Goal: Task Accomplishment & Management: Use online tool/utility

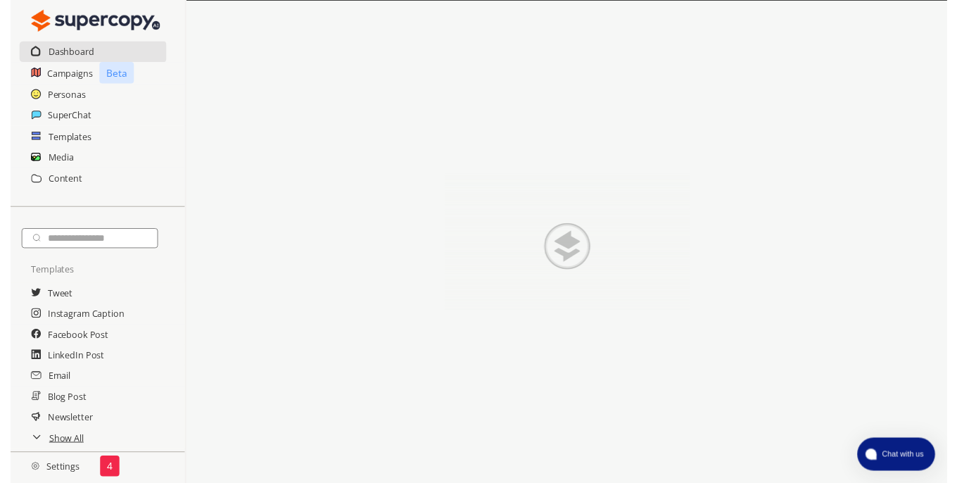
scroll to position [1, 0]
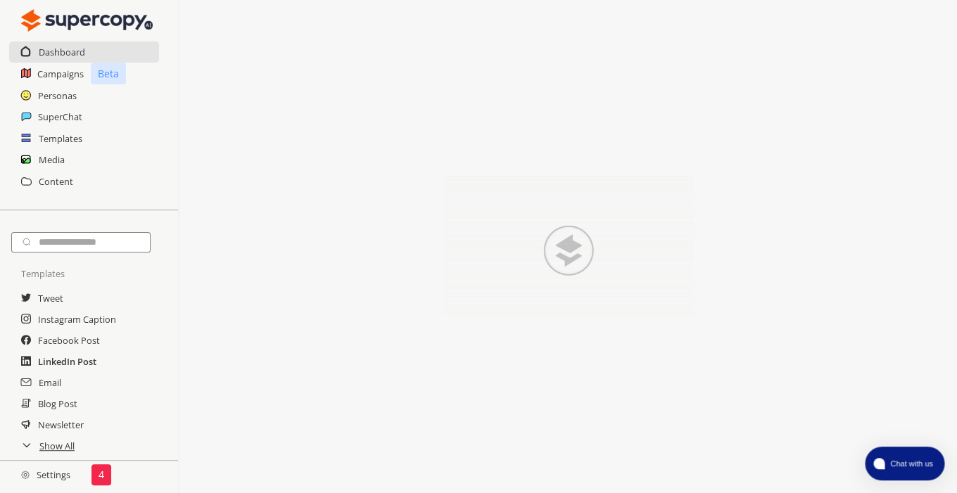
click at [76, 366] on h2 "LinkedIn Post" at bounding box center [67, 361] width 58 height 21
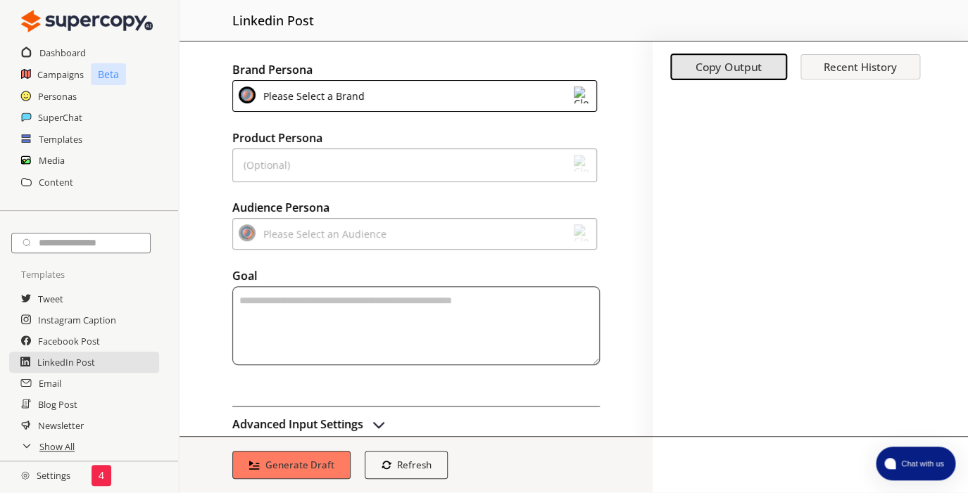
click at [574, 92] on img at bounding box center [582, 95] width 17 height 17
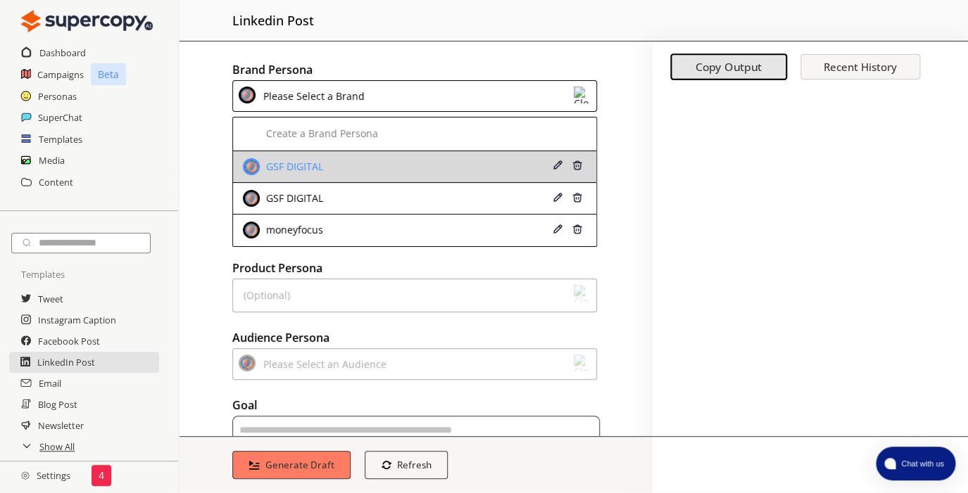
click at [339, 170] on div "GSF DIGITAL" at bounding box center [384, 166] width 282 height 17
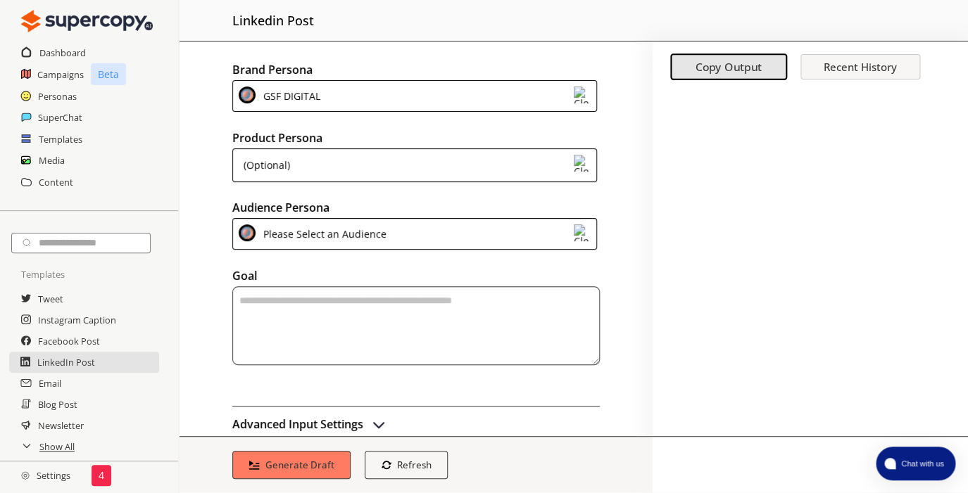
click at [575, 165] on img at bounding box center [582, 163] width 17 height 17
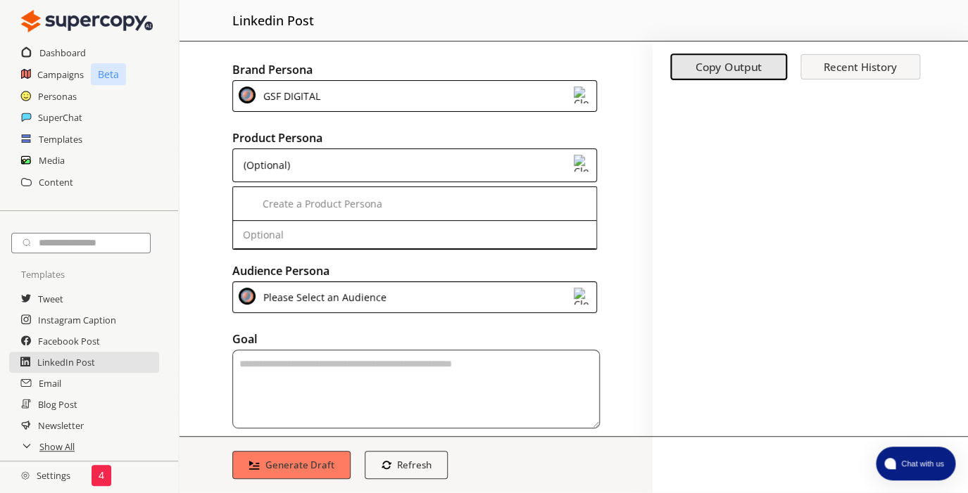
click at [632, 167] on div "Brand Persona GSF DIGITAL Product Persona (Optional) Create a Product Persona O…" at bounding box center [415, 239] width 473 height 395
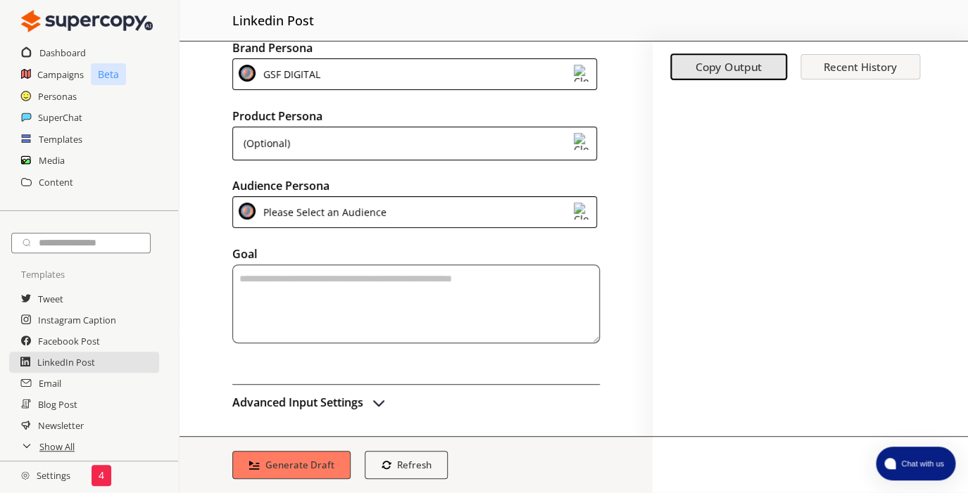
scroll to position [24, 0]
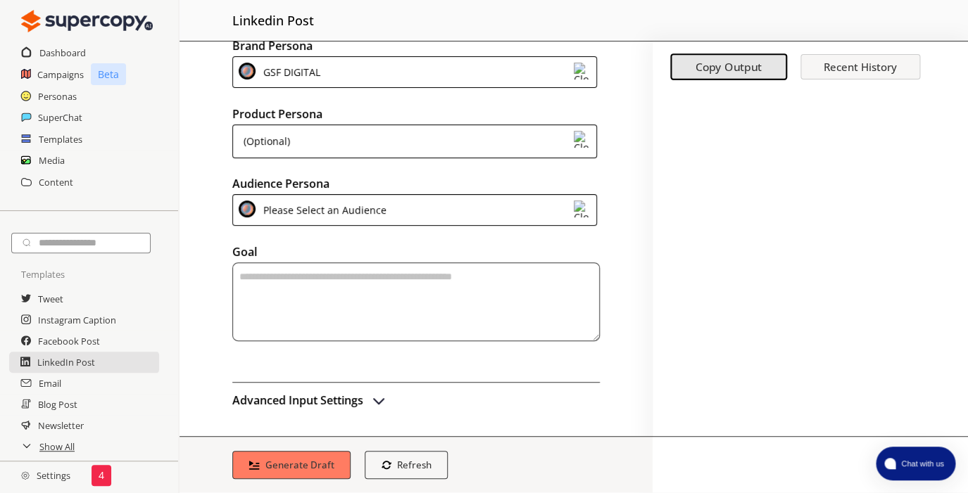
click at [574, 207] on img at bounding box center [582, 209] width 17 height 17
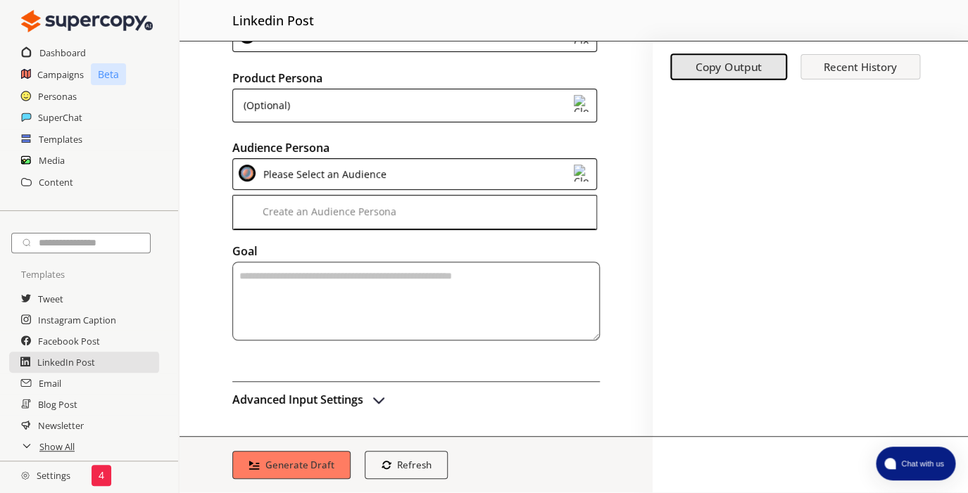
scroll to position [0, 0]
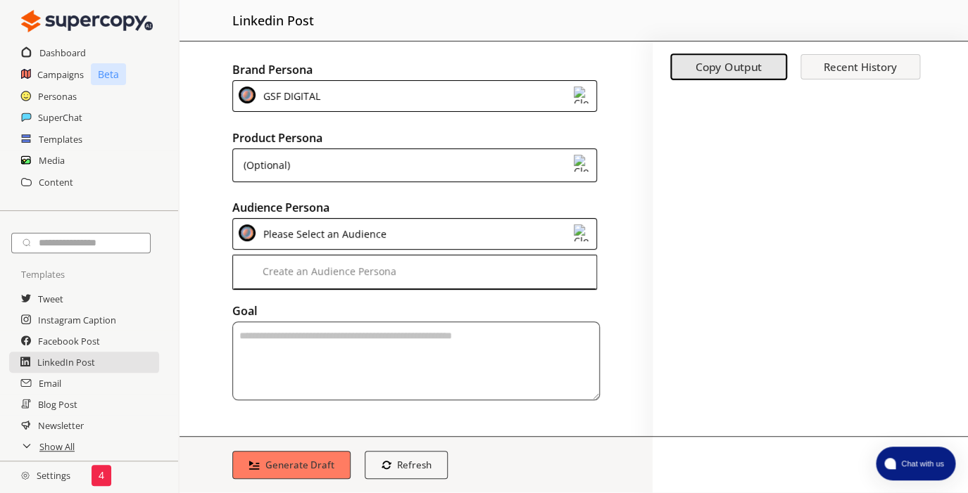
click at [576, 166] on img at bounding box center [582, 163] width 17 height 17
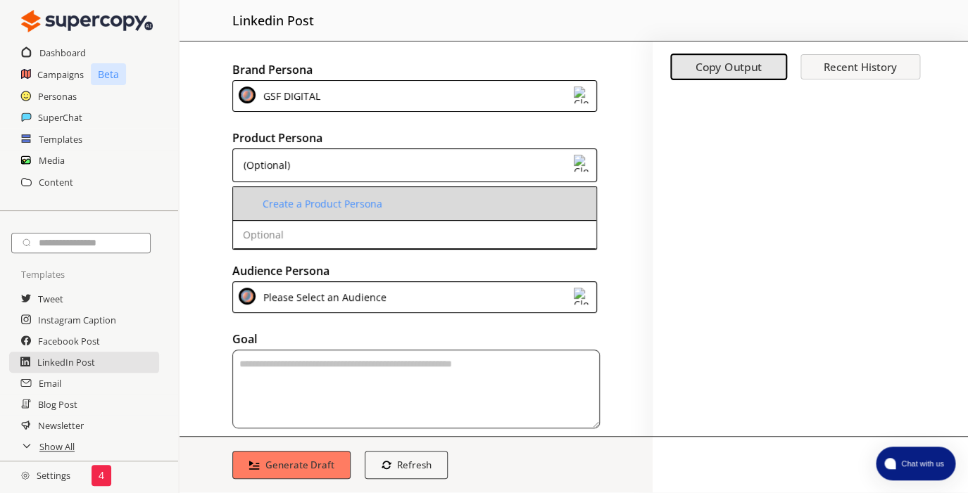
click at [315, 207] on div "Create a Product Persona" at bounding box center [323, 203] width 120 height 11
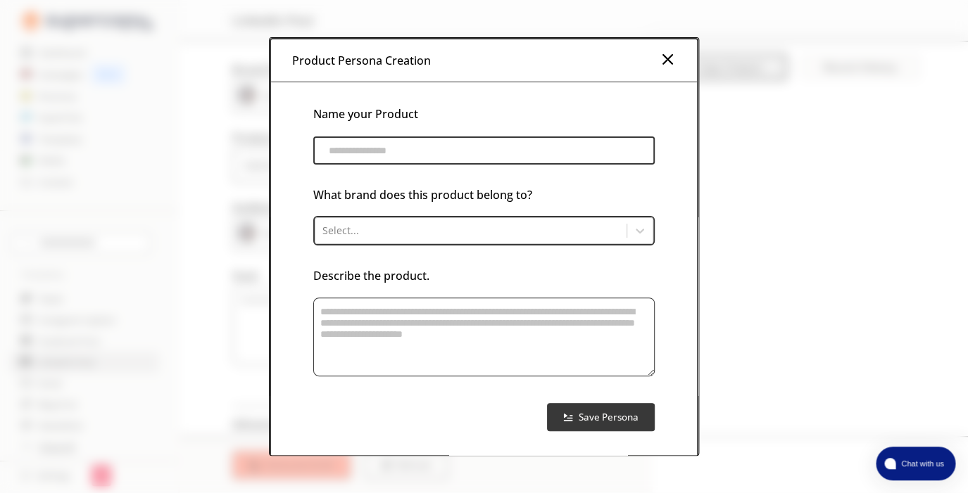
click at [362, 153] on input "product-persona-input-input" at bounding box center [483, 151] width 341 height 28
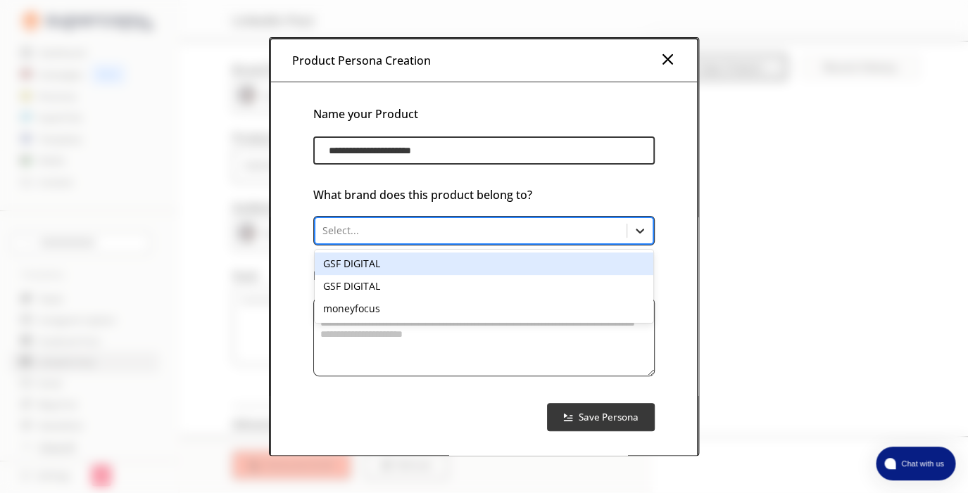
click at [643, 232] on icon at bounding box center [640, 231] width 14 height 14
click at [350, 263] on div "GSF DIGITAL" at bounding box center [484, 264] width 338 height 23
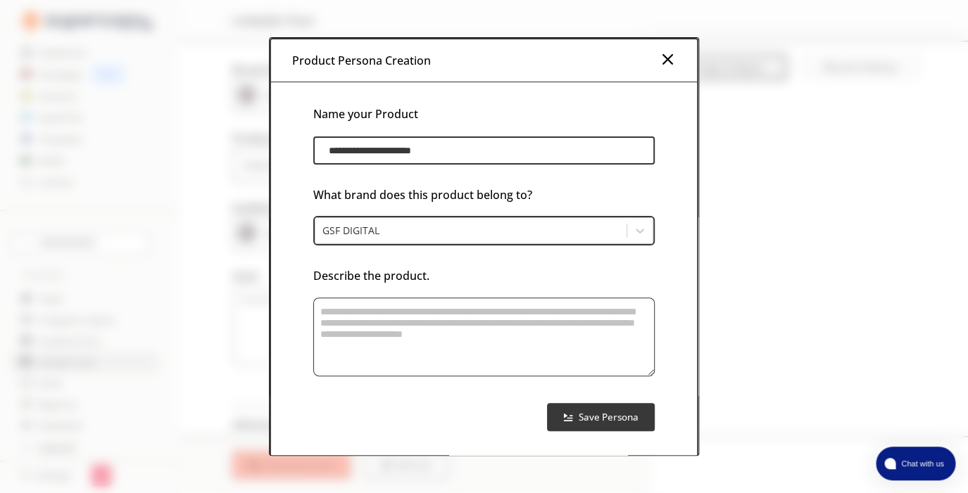
click at [401, 332] on textarea "product-persona-input-textarea" at bounding box center [483, 337] width 341 height 79
click at [372, 154] on input "**********" at bounding box center [483, 151] width 341 height 28
type input "**********"
